Goal: Understand process/instructions: Learn about a topic

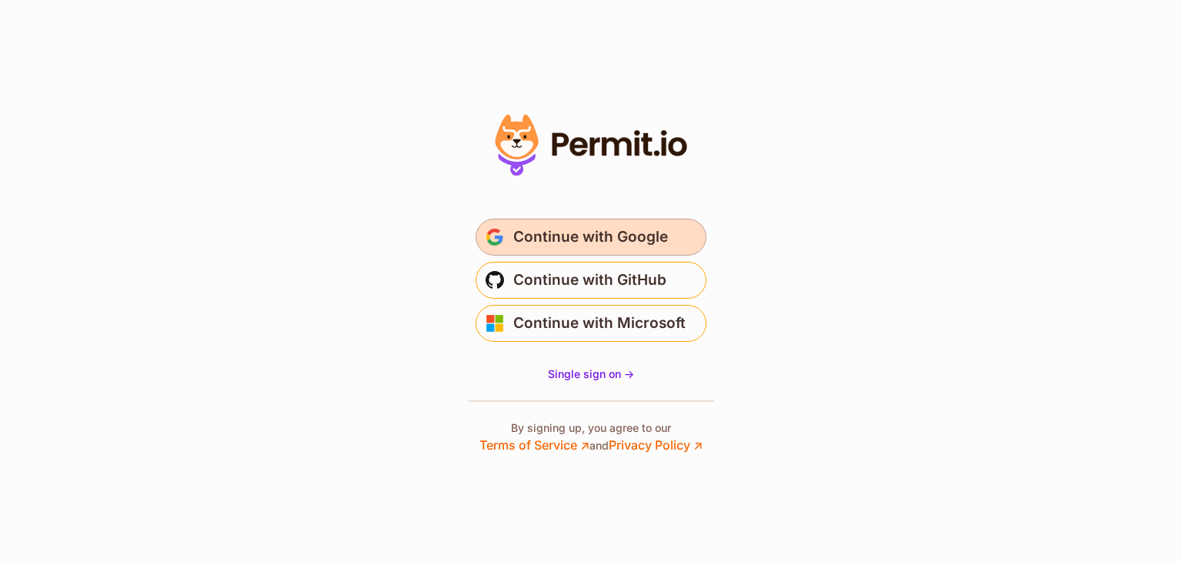
click at [608, 238] on span "Continue with Google" at bounding box center [590, 237] width 155 height 25
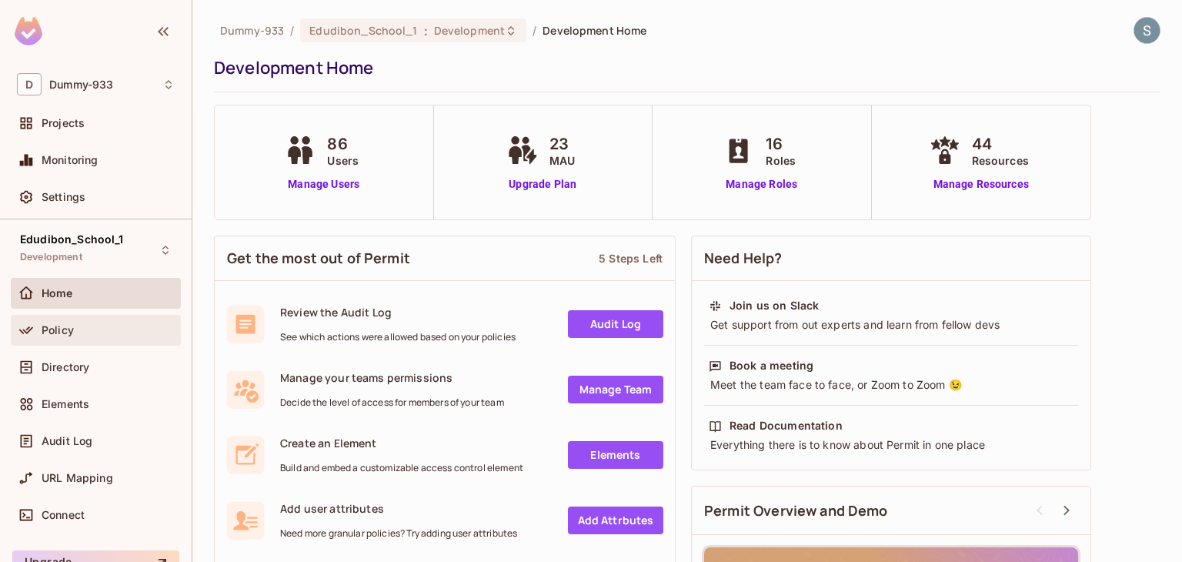
click at [88, 338] on div "Policy" at bounding box center [96, 330] width 158 height 18
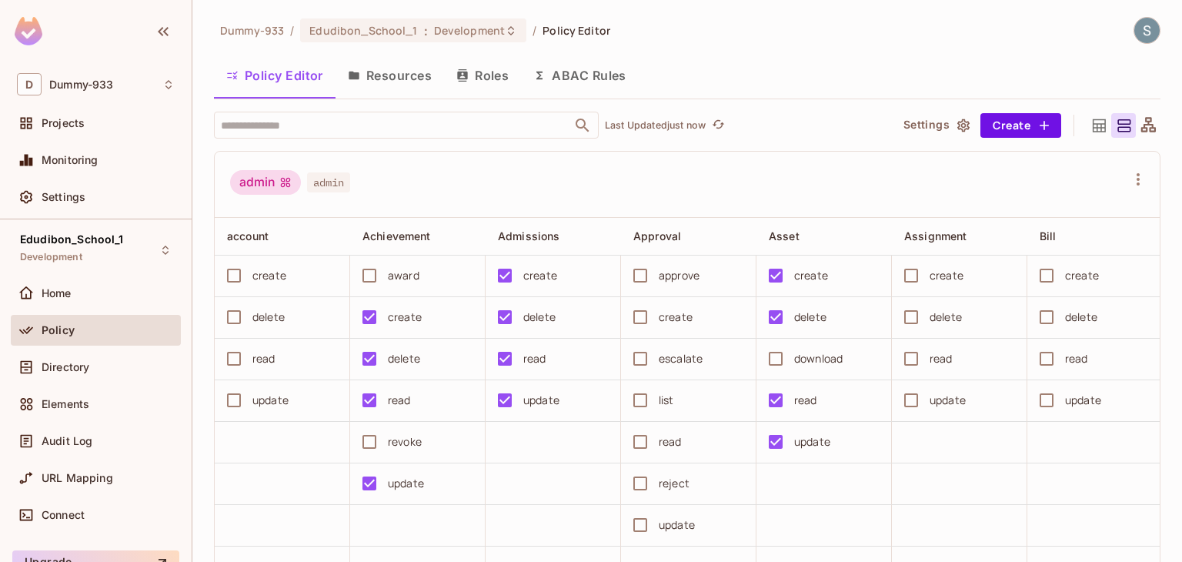
click at [482, 82] on button "Roles" at bounding box center [482, 75] width 77 height 38
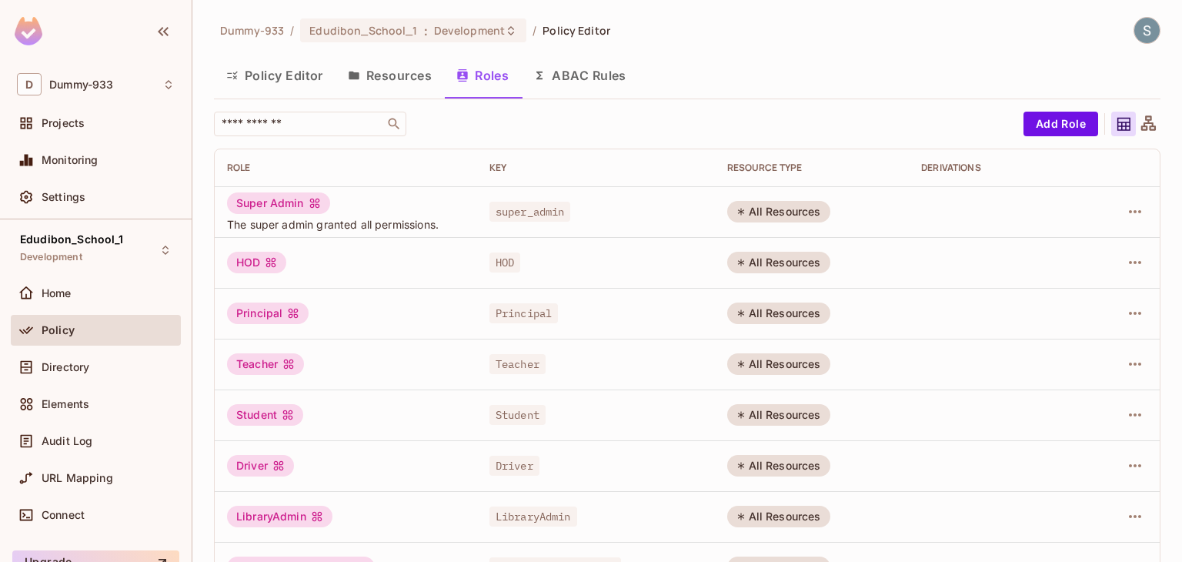
click at [1139, 122] on icon at bounding box center [1148, 124] width 19 height 19
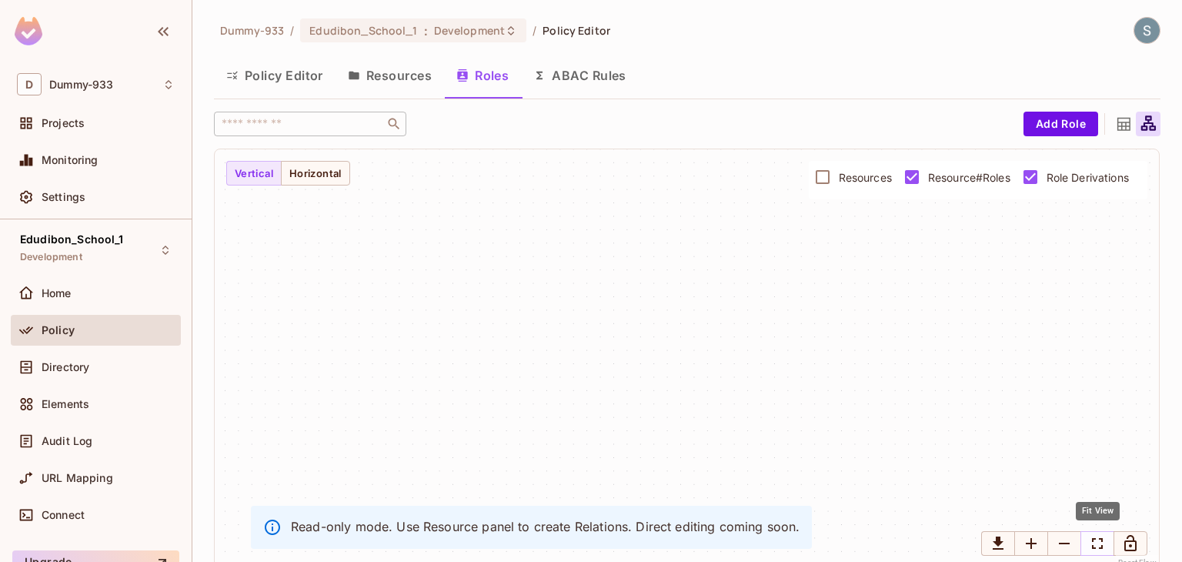
click at [1095, 544] on icon "Fit View" at bounding box center [1097, 543] width 18 height 18
click at [1095, 543] on icon "Fit View" at bounding box center [1097, 543] width 18 height 18
click at [349, 177] on button "Horizontal" at bounding box center [315, 173] width 69 height 25
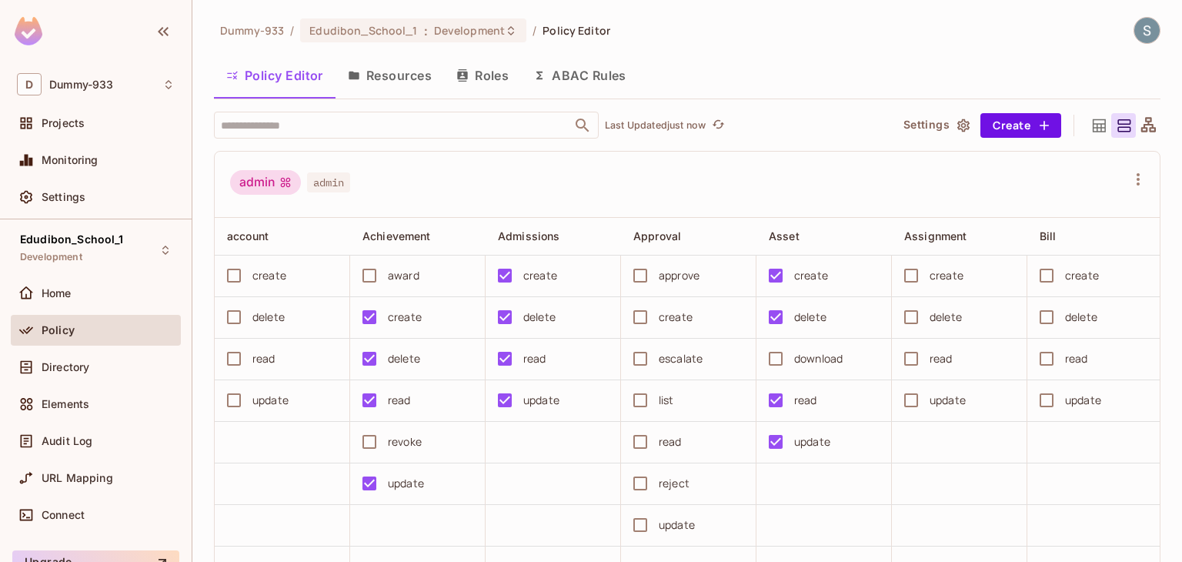
click at [412, 75] on button "Resources" at bounding box center [389, 75] width 108 height 38
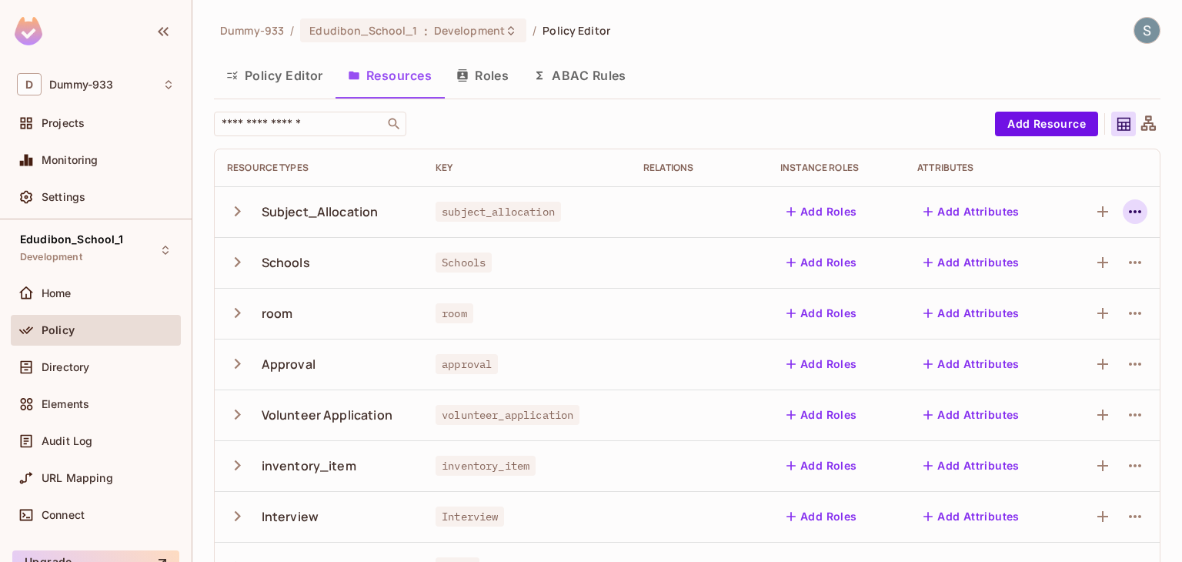
click at [1122, 213] on button "button" at bounding box center [1134, 211] width 25 height 25
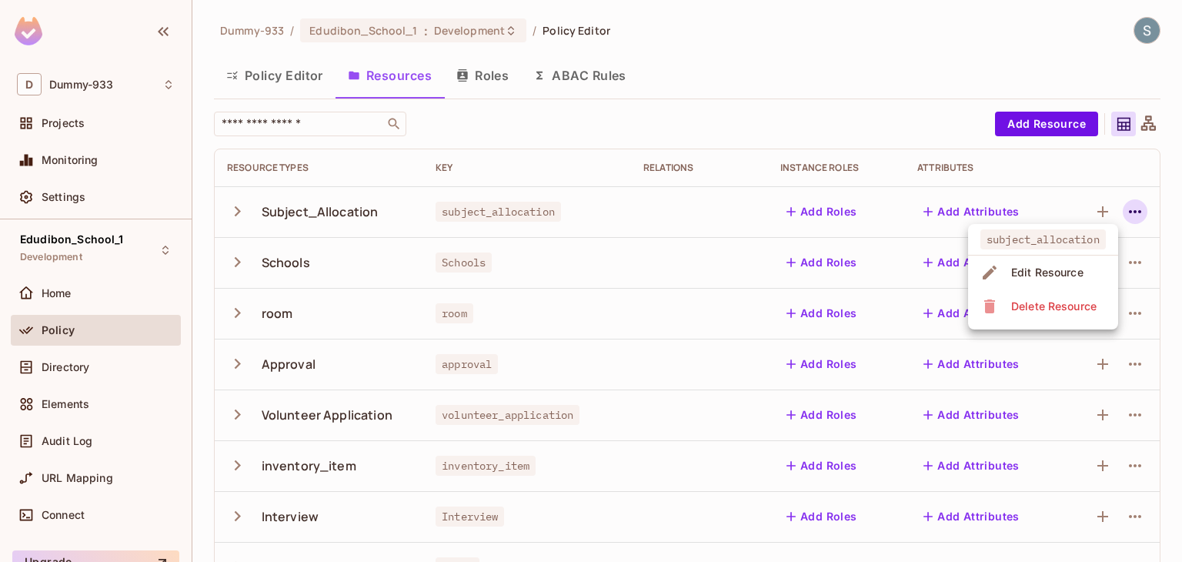
click at [785, 93] on div at bounding box center [591, 281] width 1182 height 562
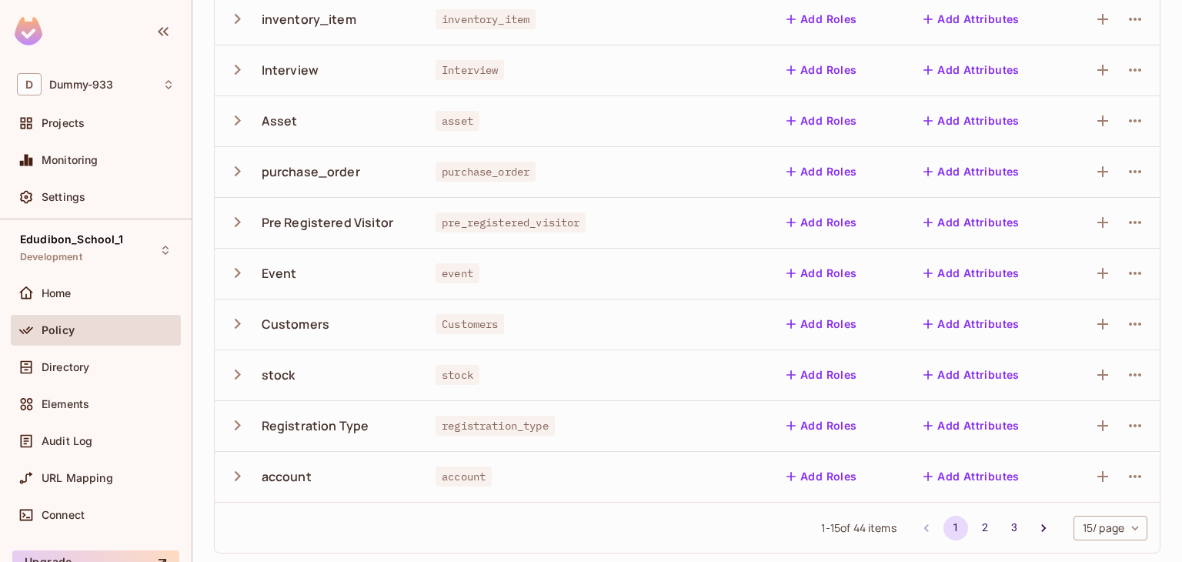
scroll to position [449, 0]
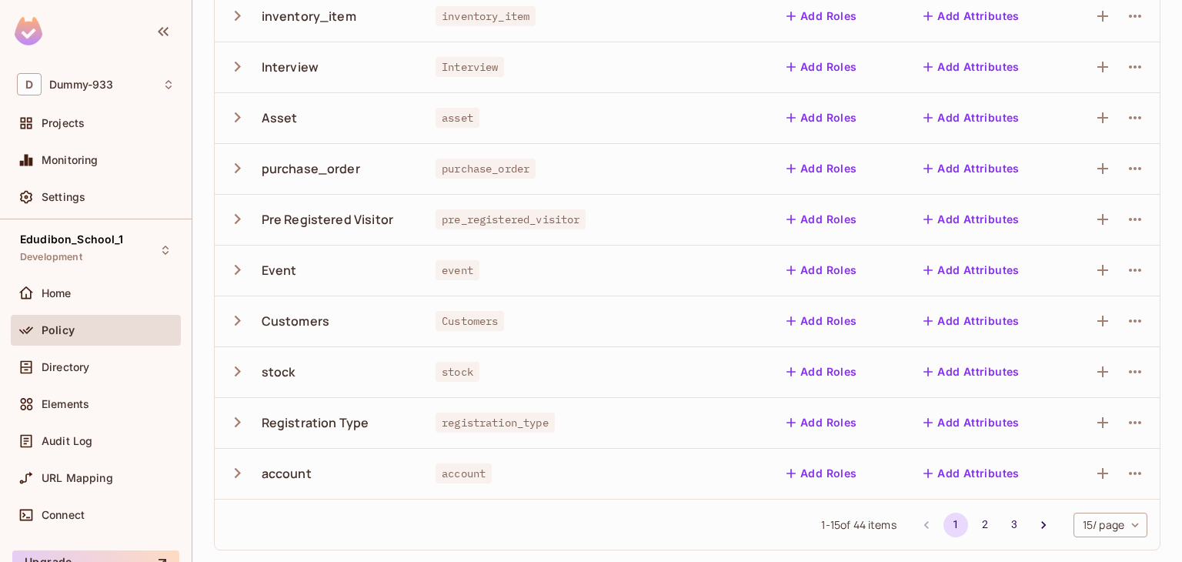
click at [1105, 523] on body "D Dummy-933 Projects Monitoring Settings Edudibon_School_1 Development Home Pol…" at bounding box center [591, 281] width 1182 height 562
click at [475, 262] on div at bounding box center [591, 281] width 1182 height 562
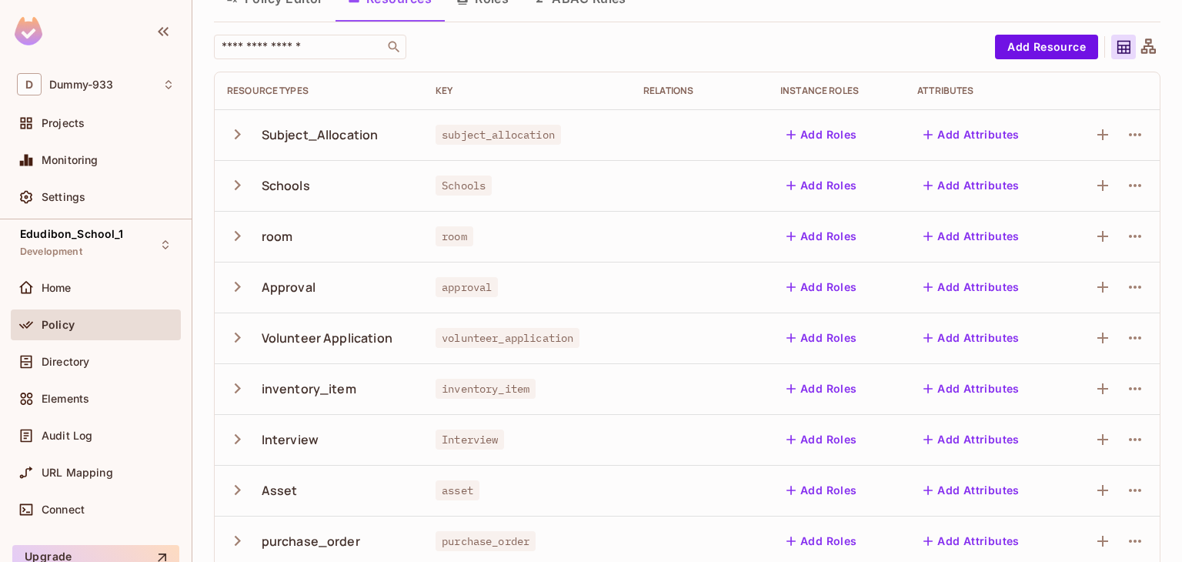
scroll to position [0, 0]
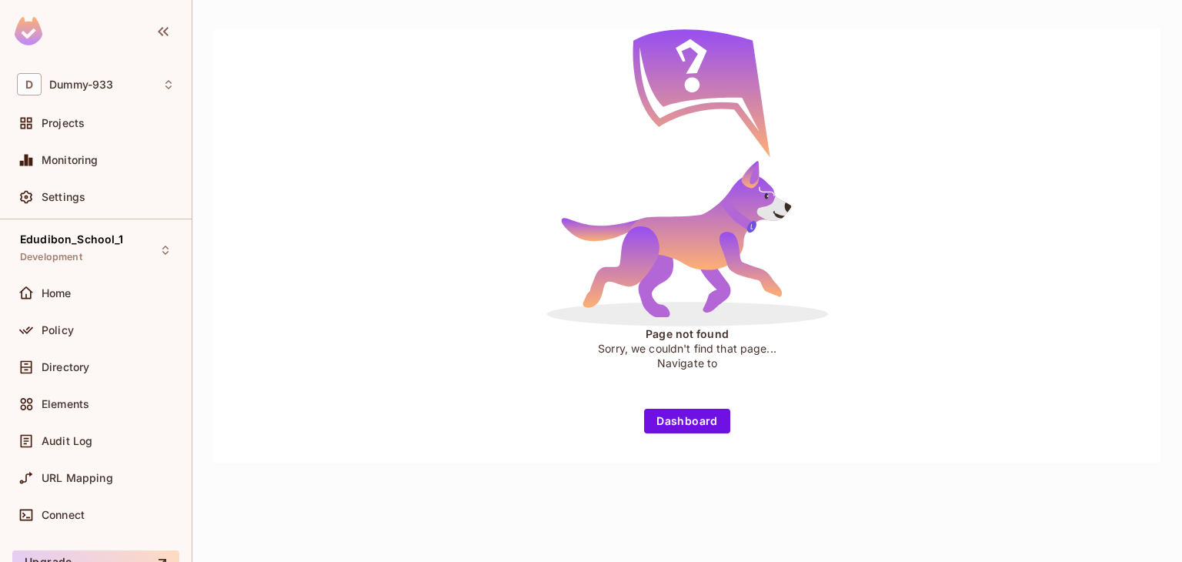
click at [665, 424] on button "Dashboard" at bounding box center [687, 420] width 86 height 25
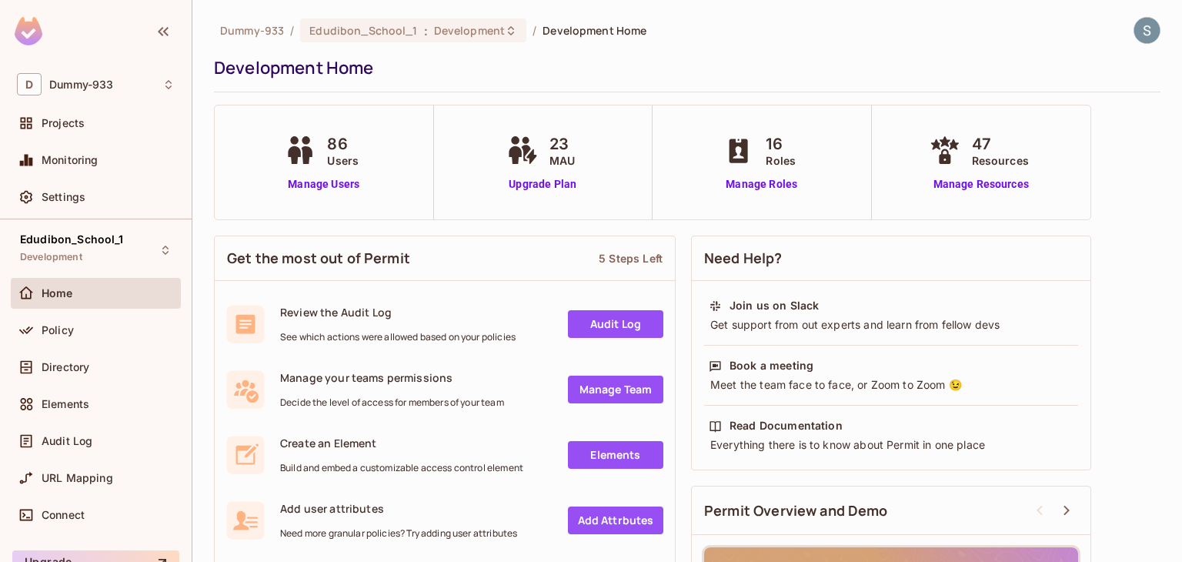
click at [17, 24] on img at bounding box center [29, 31] width 28 height 28
click at [18, 22] on img at bounding box center [29, 31] width 28 height 28
click at [1134, 22] on img at bounding box center [1146, 30] width 25 height 25
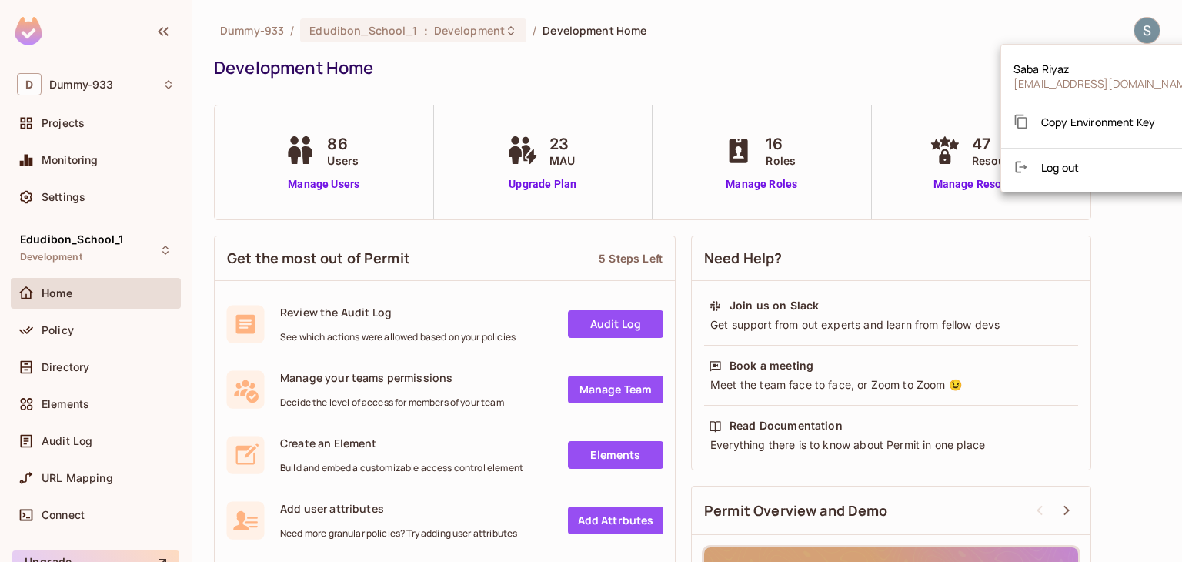
click at [812, 72] on div at bounding box center [591, 281] width 1182 height 562
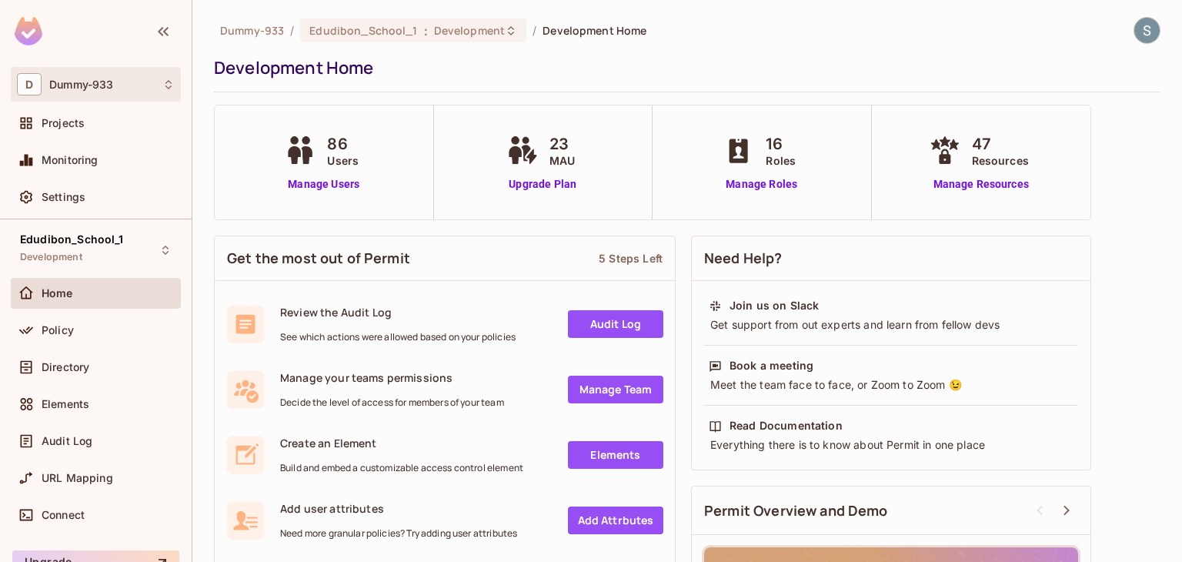
click at [84, 92] on div "D Dummy-933" at bounding box center [96, 84] width 158 height 22
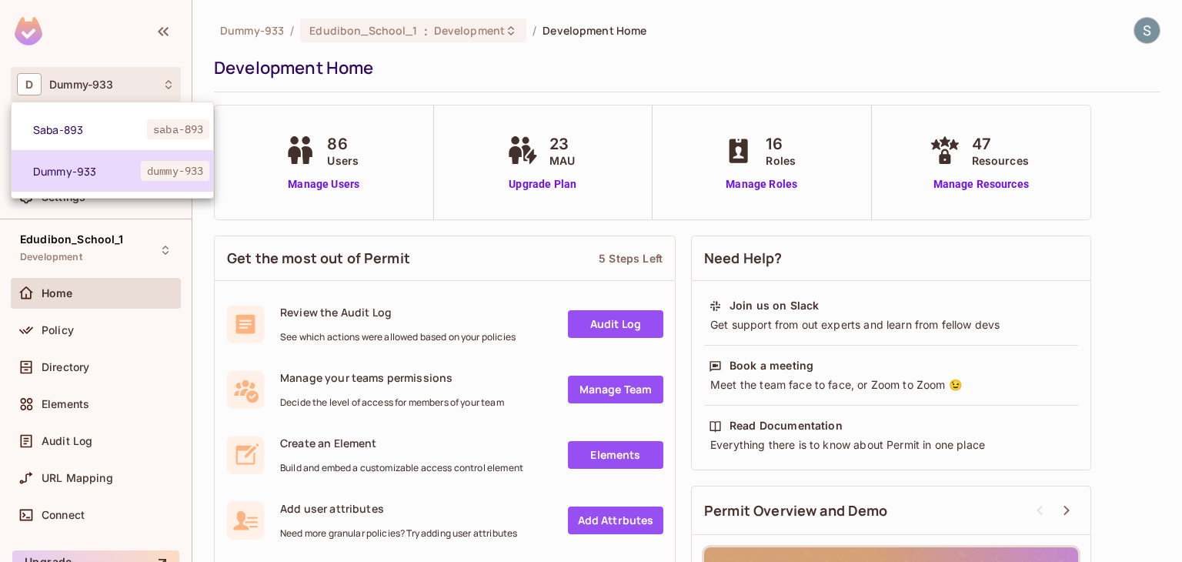
click at [61, 164] on span "Dummy-933" at bounding box center [87, 171] width 108 height 15
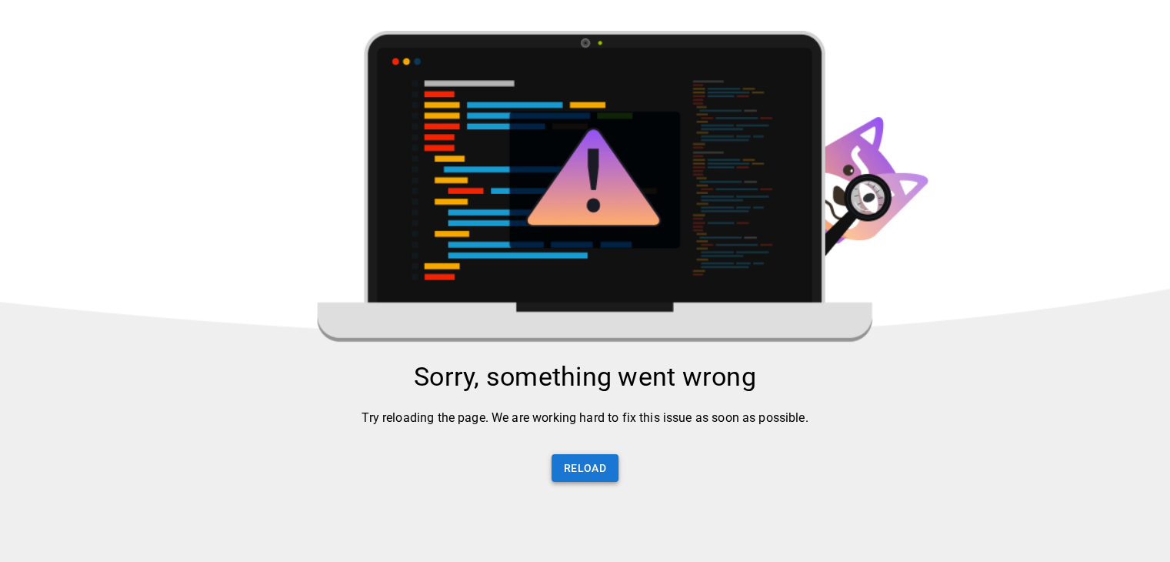
click at [585, 472] on button "Reload" at bounding box center [585, 468] width 67 height 28
